Goal: Information Seeking & Learning: Understand process/instructions

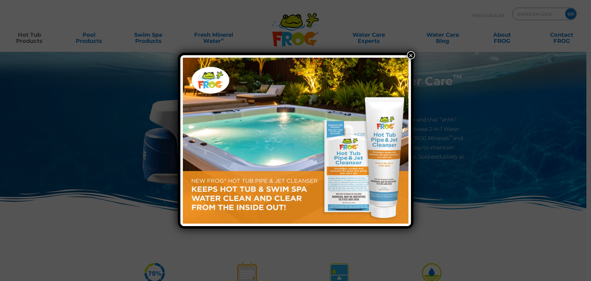
click at [411, 56] on button "×" at bounding box center [411, 55] width 8 height 8
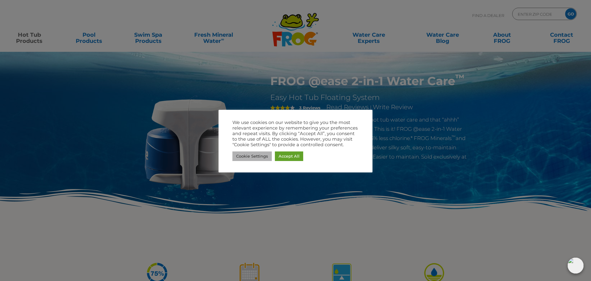
click at [260, 153] on link "Cookie Settings" at bounding box center [252, 156] width 39 height 10
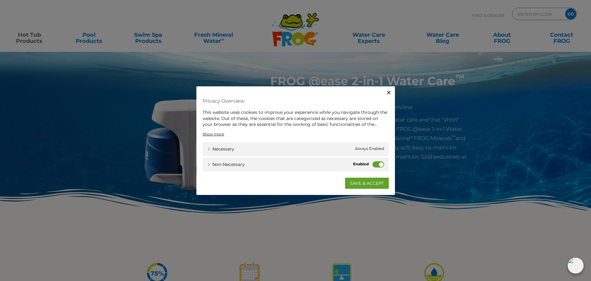
click at [379, 164] on label "Non-necessary" at bounding box center [379, 164] width 12 height 6
click at [0, 0] on input "Non-necessary" at bounding box center [0, 0] width 0 height 0
click at [365, 184] on link "SAVE & ACCEPT" at bounding box center [367, 182] width 44 height 11
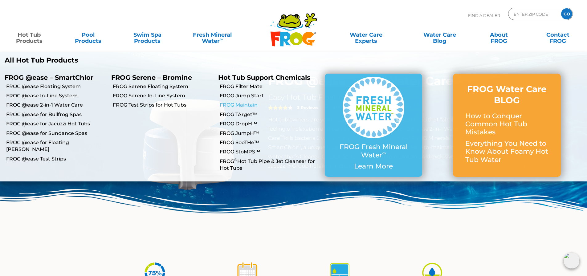
click at [243, 106] on link "FROG Maintain" at bounding box center [270, 105] width 100 height 7
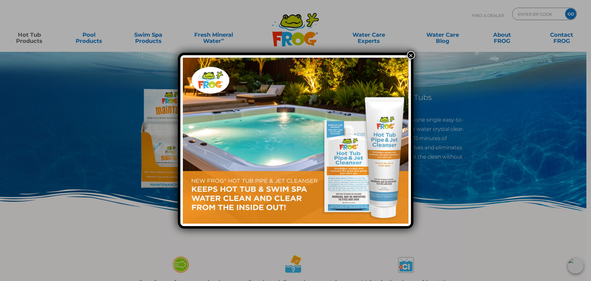
click at [413, 55] on button "×" at bounding box center [411, 55] width 8 height 8
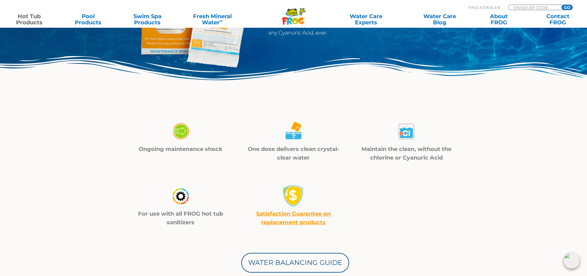
scroll to position [154, 0]
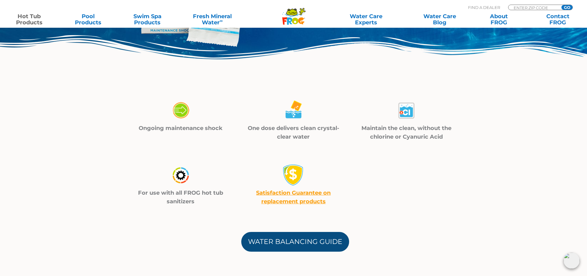
click at [310, 245] on link "Water Balancing Guide" at bounding box center [295, 242] width 108 height 20
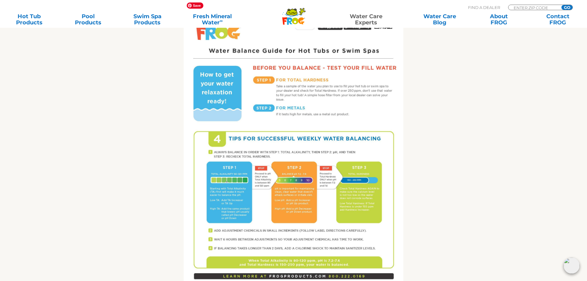
scroll to position [339, 0]
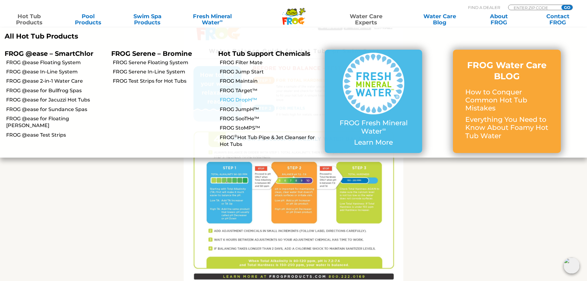
click at [231, 100] on link "FROG DropH™" at bounding box center [270, 99] width 100 height 7
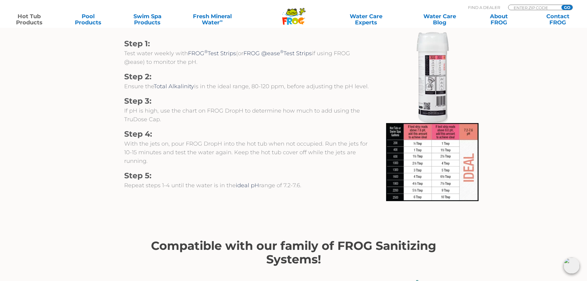
scroll to position [647, 0]
